Goal: Information Seeking & Learning: Check status

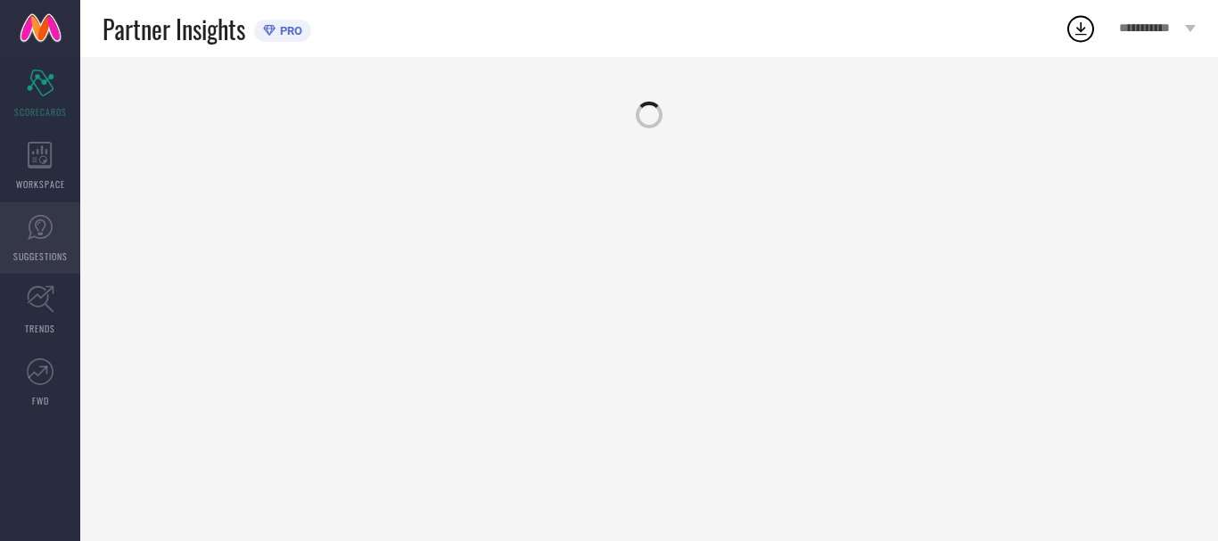
click at [43, 241] on link "SUGGESTIONS" at bounding box center [40, 237] width 80 height 71
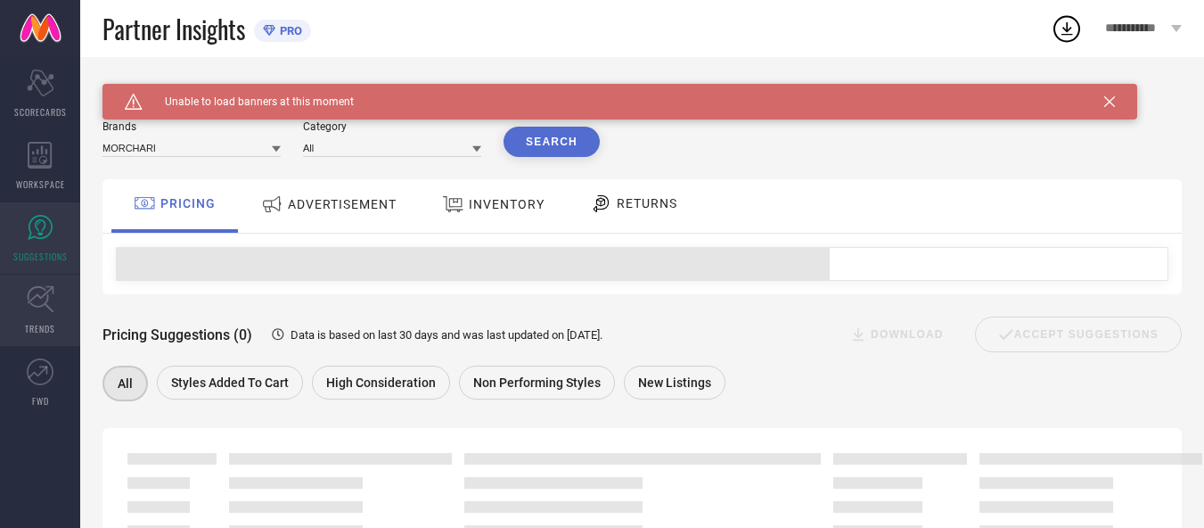
click at [53, 286] on icon at bounding box center [41, 299] width 28 height 28
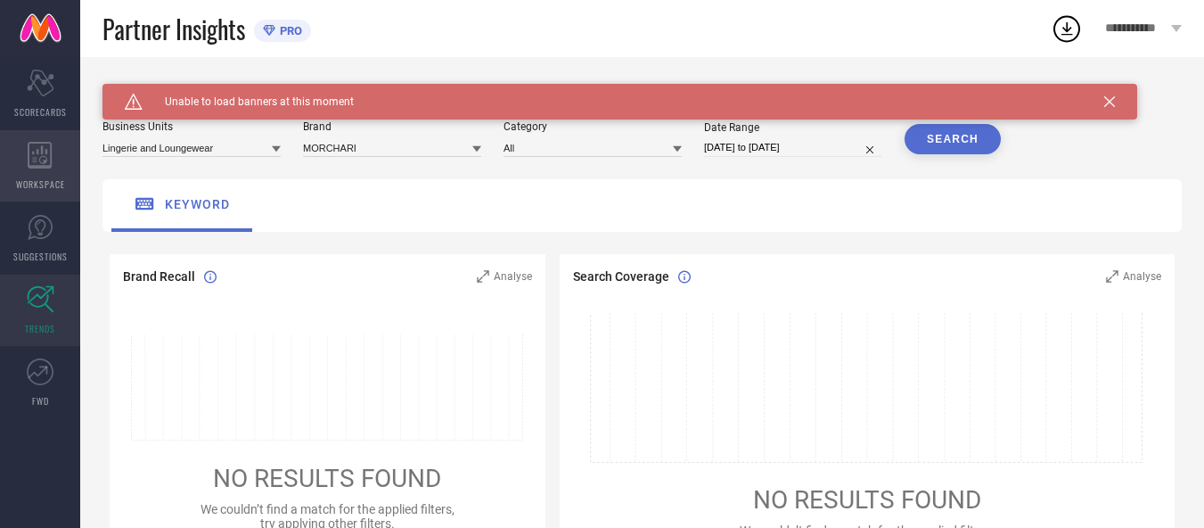
click at [76, 166] on div "WORKSPACE" at bounding box center [40, 165] width 80 height 71
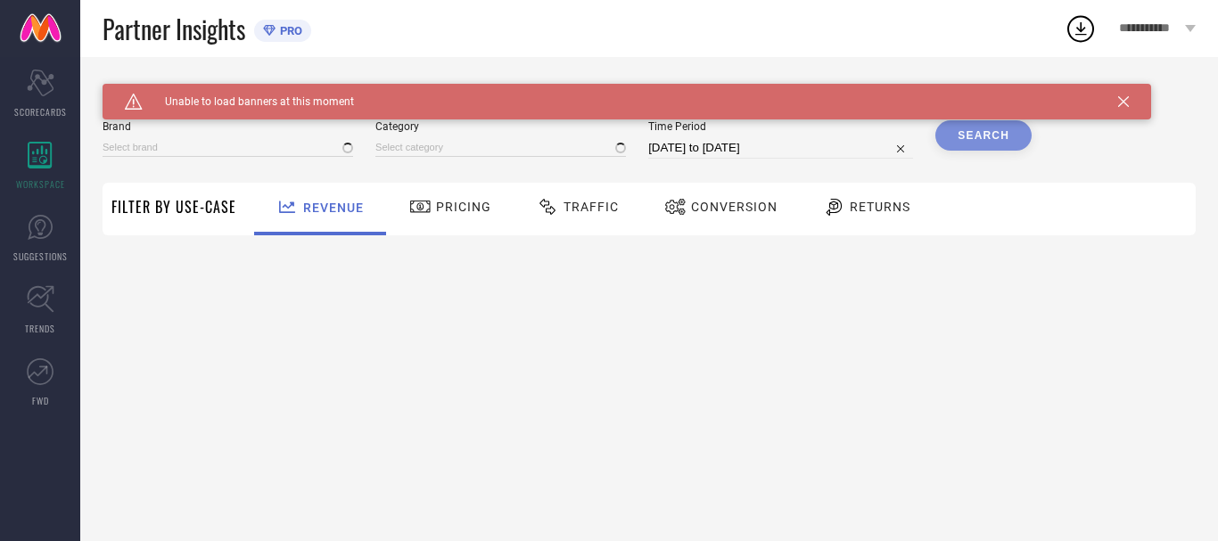
type input "MORCHARI"
type input "All"
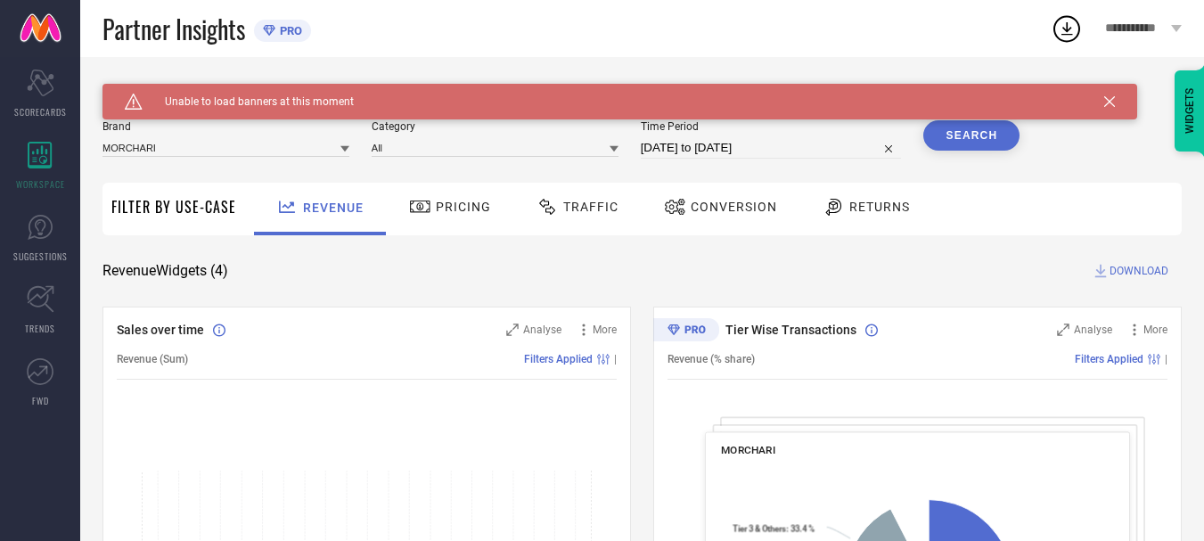
click at [1112, 99] on icon at bounding box center [1109, 101] width 11 height 11
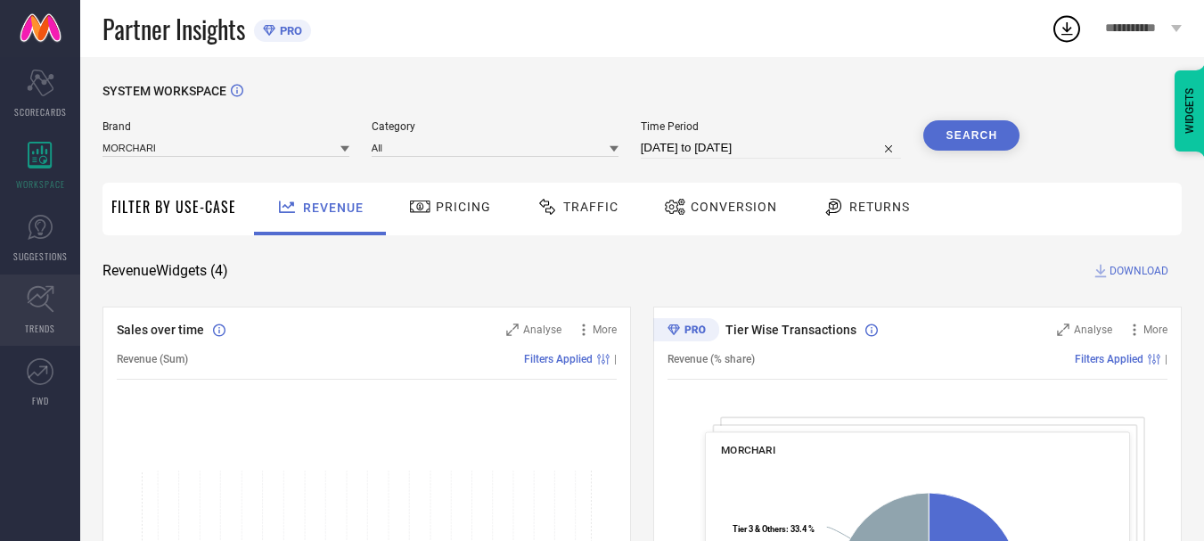
click at [44, 302] on icon at bounding box center [41, 299] width 28 height 28
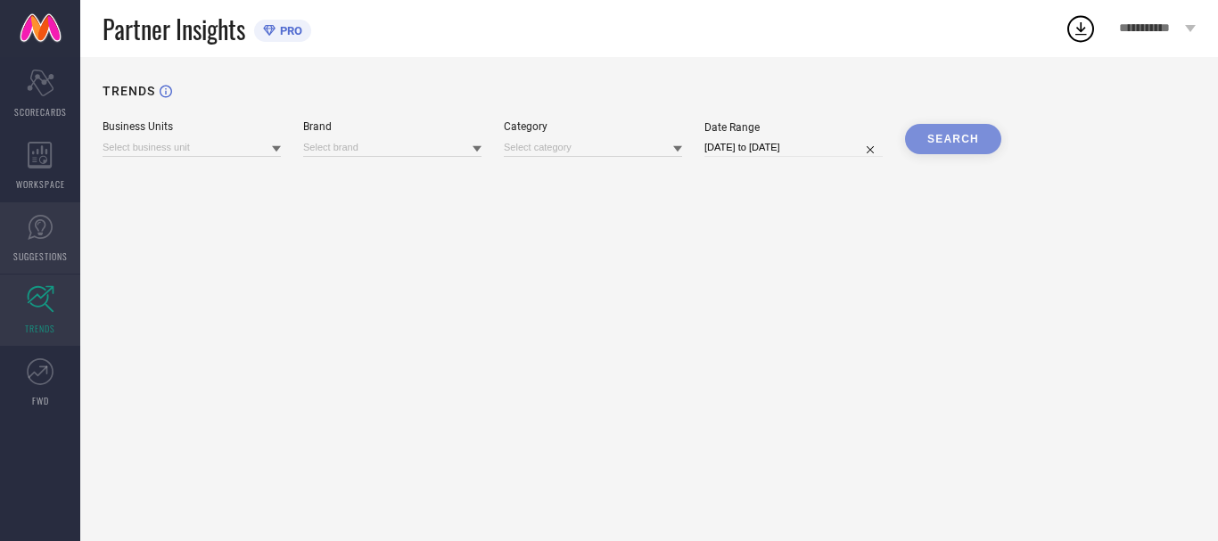
click at [29, 219] on icon at bounding box center [40, 227] width 27 height 27
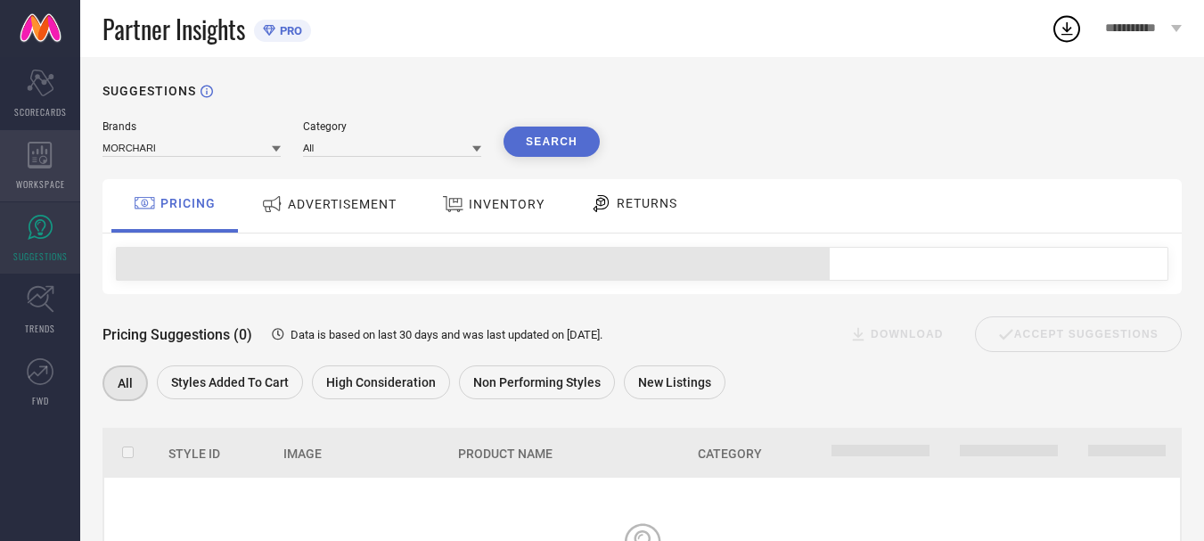
click at [23, 152] on div "WORKSPACE" at bounding box center [40, 165] width 80 height 71
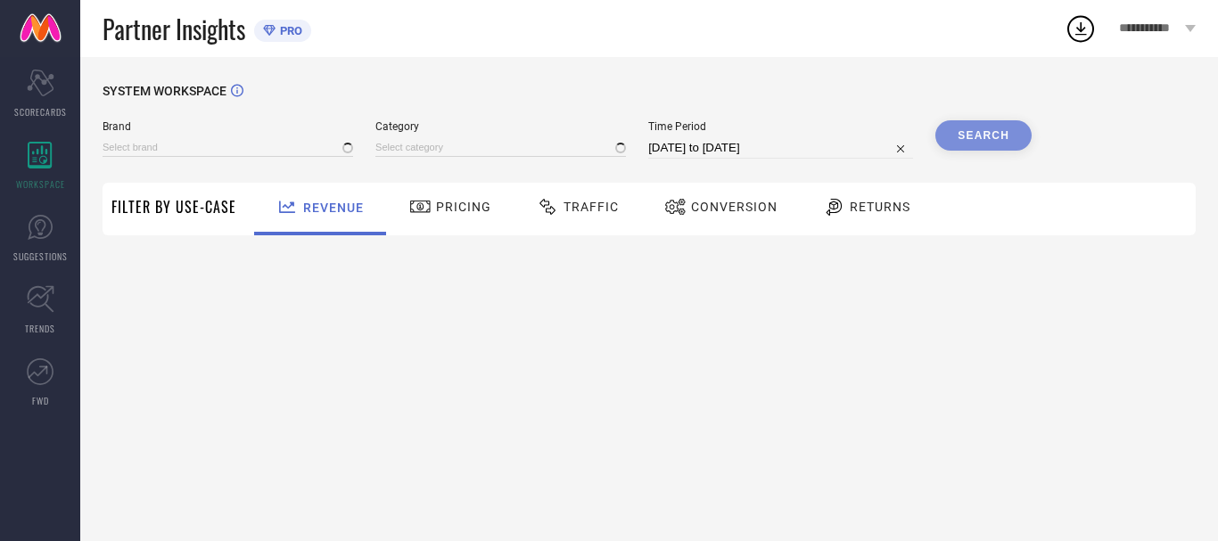
type input "MORCHARI"
type input "All"
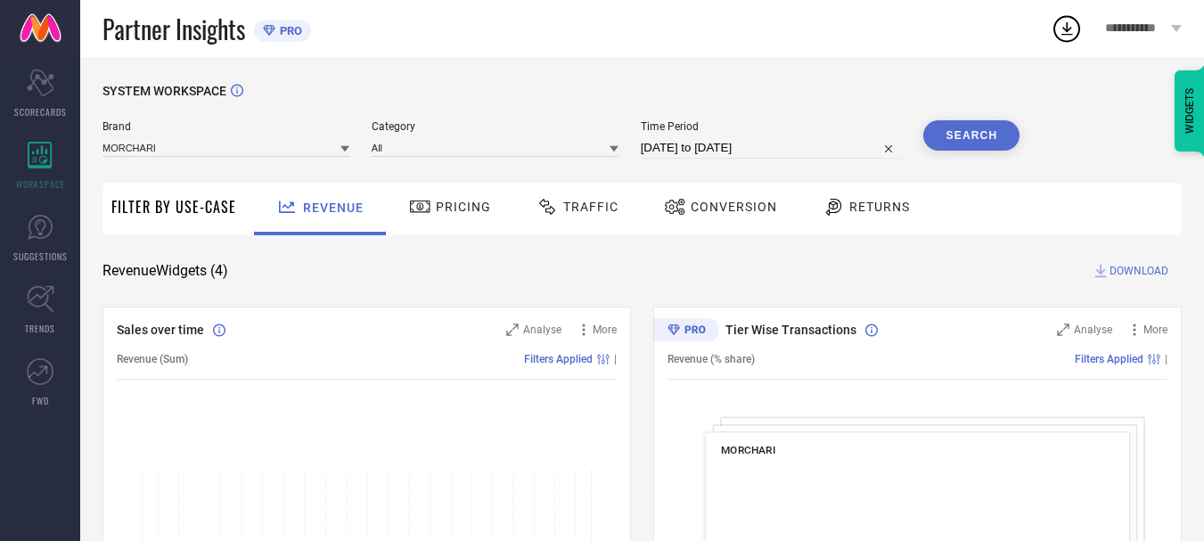
click at [876, 218] on div "Returns" at bounding box center [866, 207] width 96 height 30
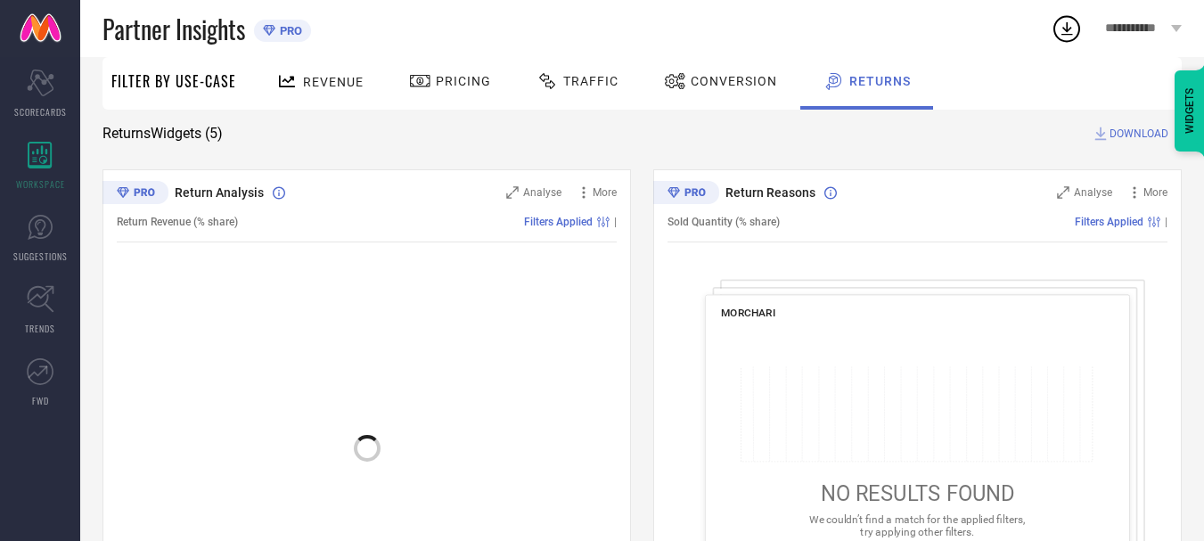
scroll to position [267, 0]
